Goal: Check status: Check status

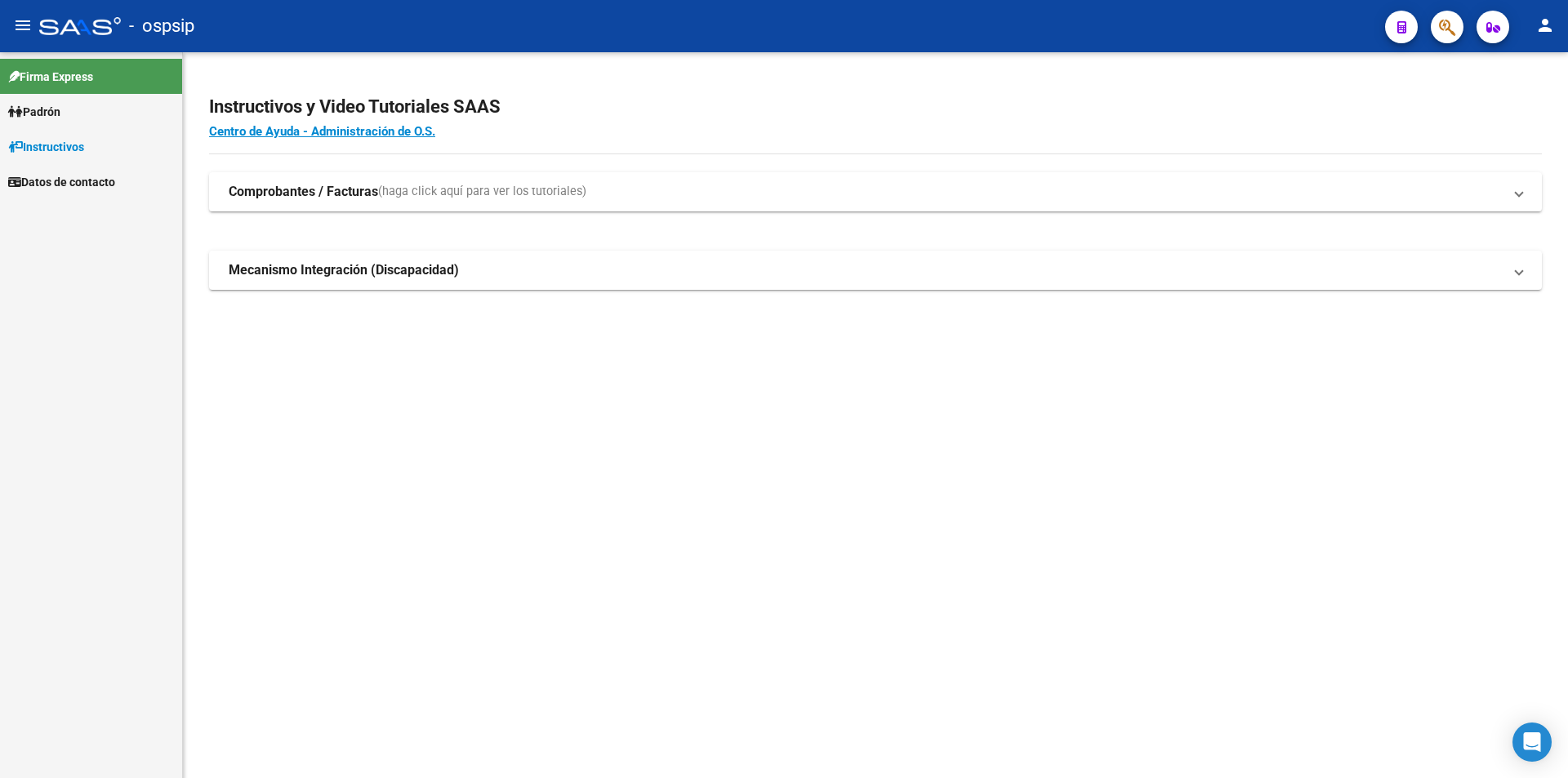
click at [1545, 31] on mat-icon "person" at bounding box center [1545, 25] width 19 height 19
click at [1520, 67] on button "person Mi Perfil" at bounding box center [1511, 68] width 99 height 39
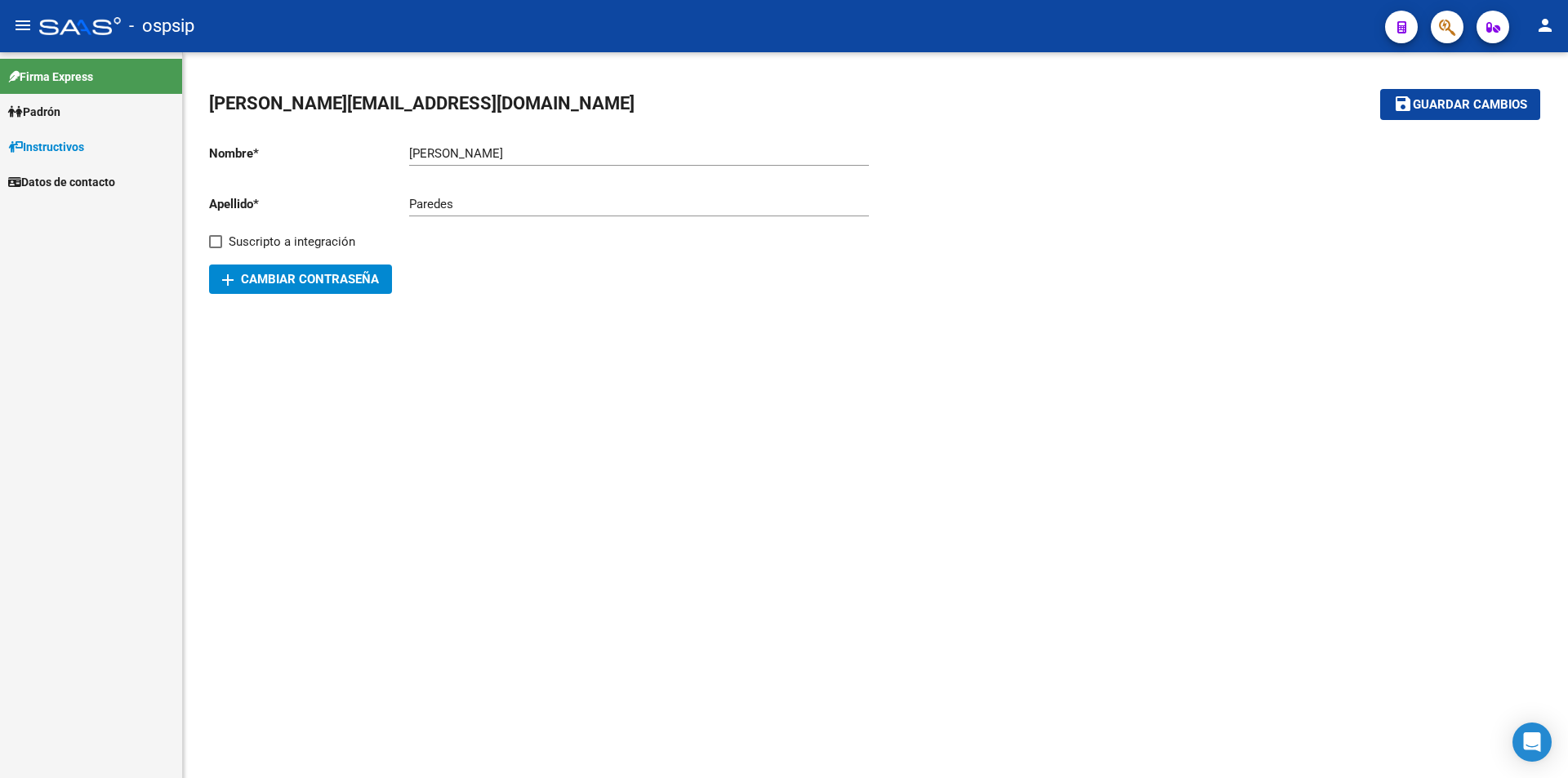
click at [19, 111] on icon at bounding box center [16, 112] width 15 height 12
click at [67, 184] on link "Análisis Afiliado" at bounding box center [91, 182] width 182 height 35
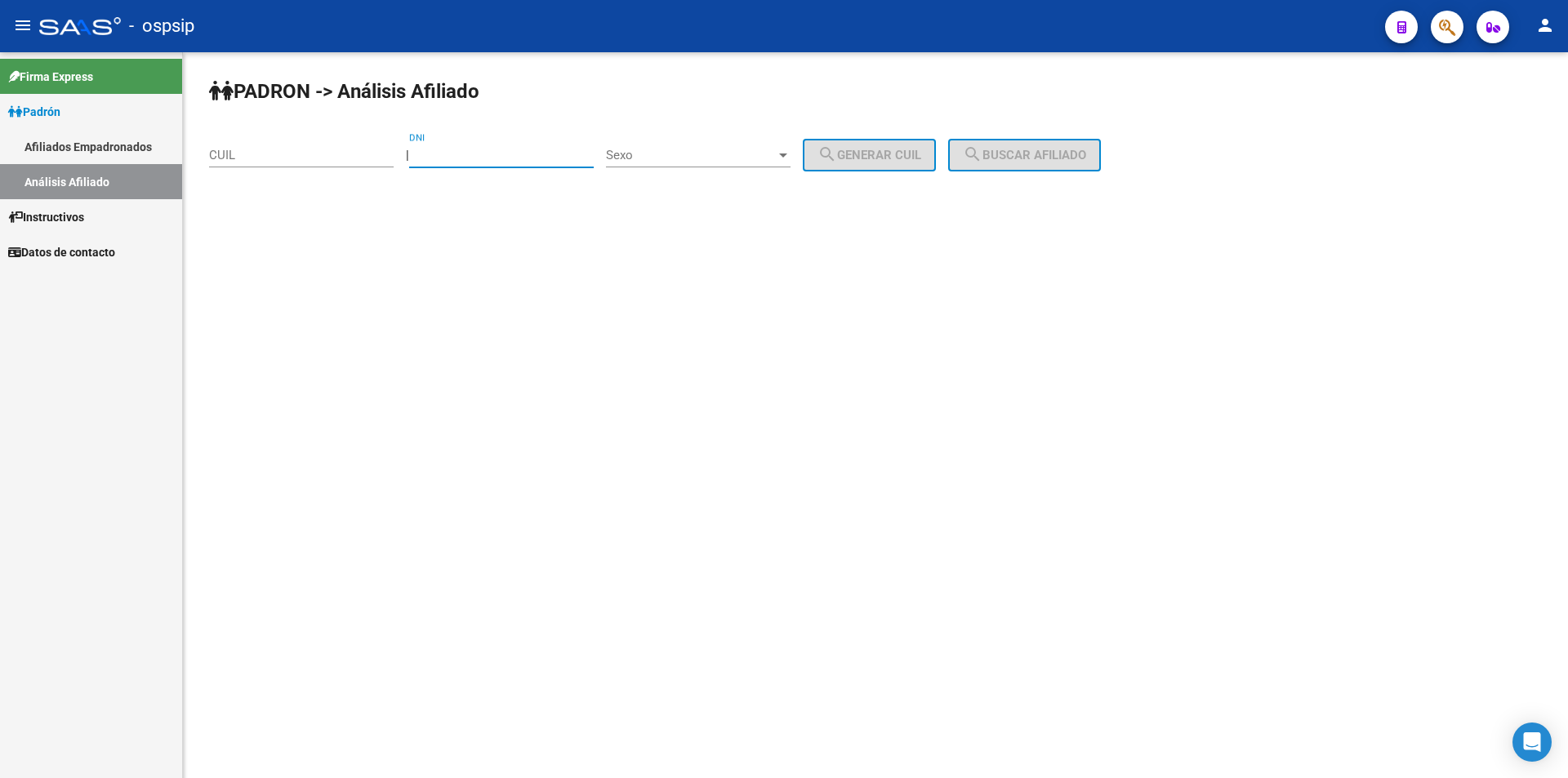
click at [435, 149] on input "DNI" at bounding box center [501, 155] width 185 height 15
paste input "31071122"
type input "31071122"
click at [683, 147] on div "Sexo Sexo" at bounding box center [698, 149] width 185 height 35
click at [685, 149] on span "Masculino" at bounding box center [716, 155] width 185 height 37
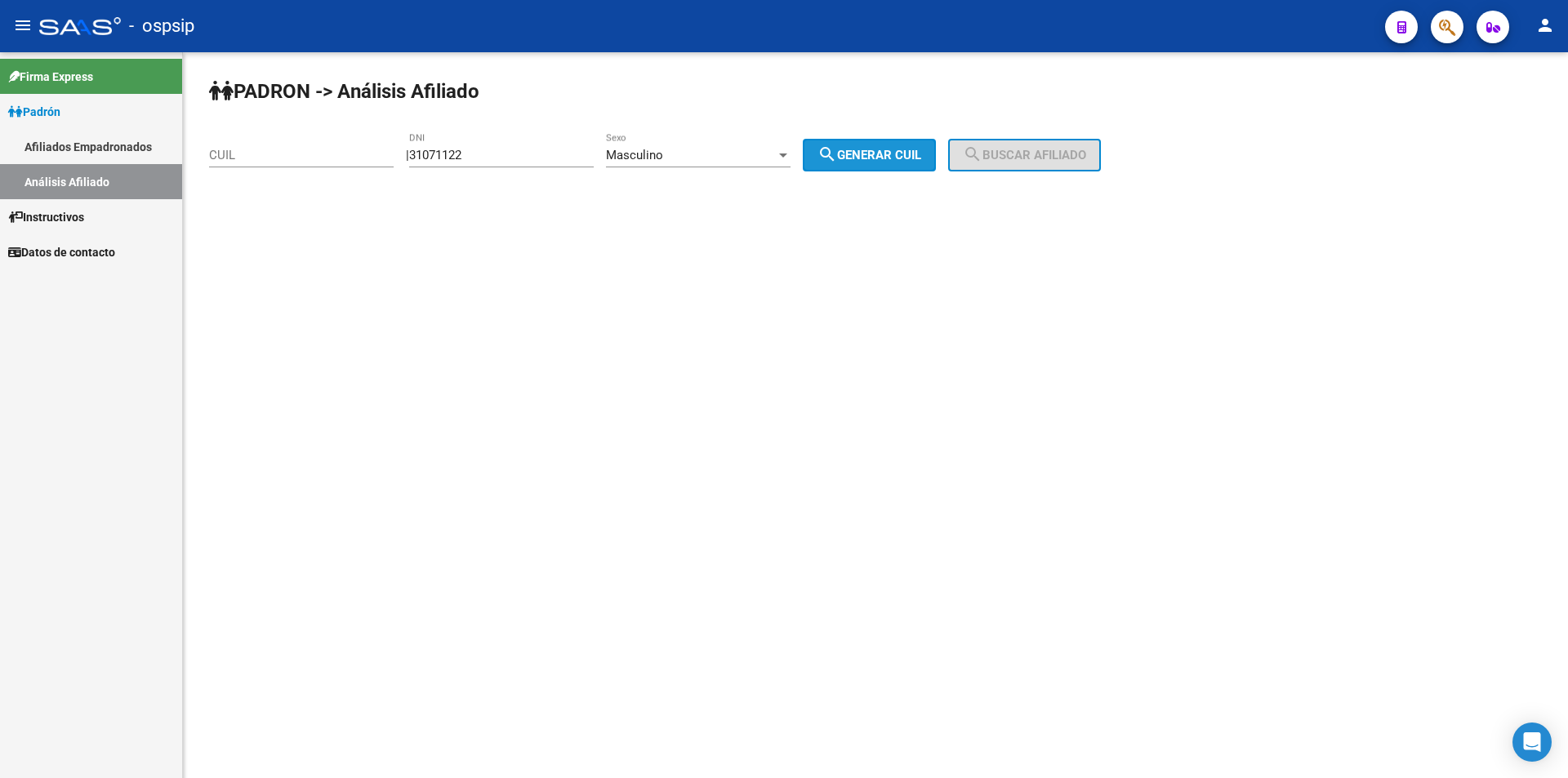
drag, startPoint x: 853, startPoint y: 149, endPoint x: 995, endPoint y: 149, distance: 142.0
click at [857, 149] on span "search Generar CUIL" at bounding box center [869, 155] width 104 height 15
type input "20-31071122-6"
click at [1041, 149] on span "search Buscar afiliado" at bounding box center [1024, 155] width 124 height 15
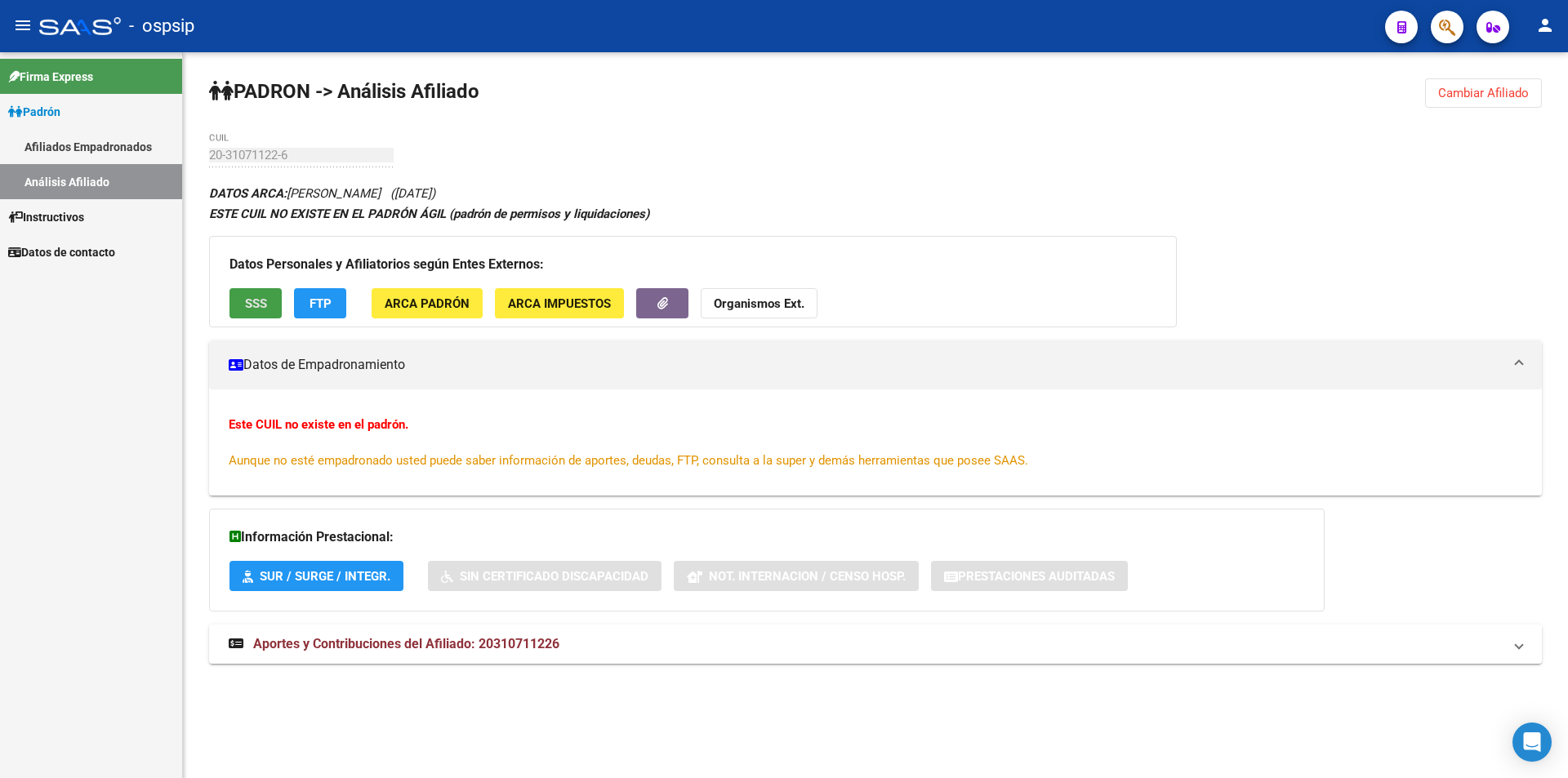
click at [248, 306] on span "SSS" at bounding box center [255, 304] width 22 height 15
